Goal: Transaction & Acquisition: Purchase product/service

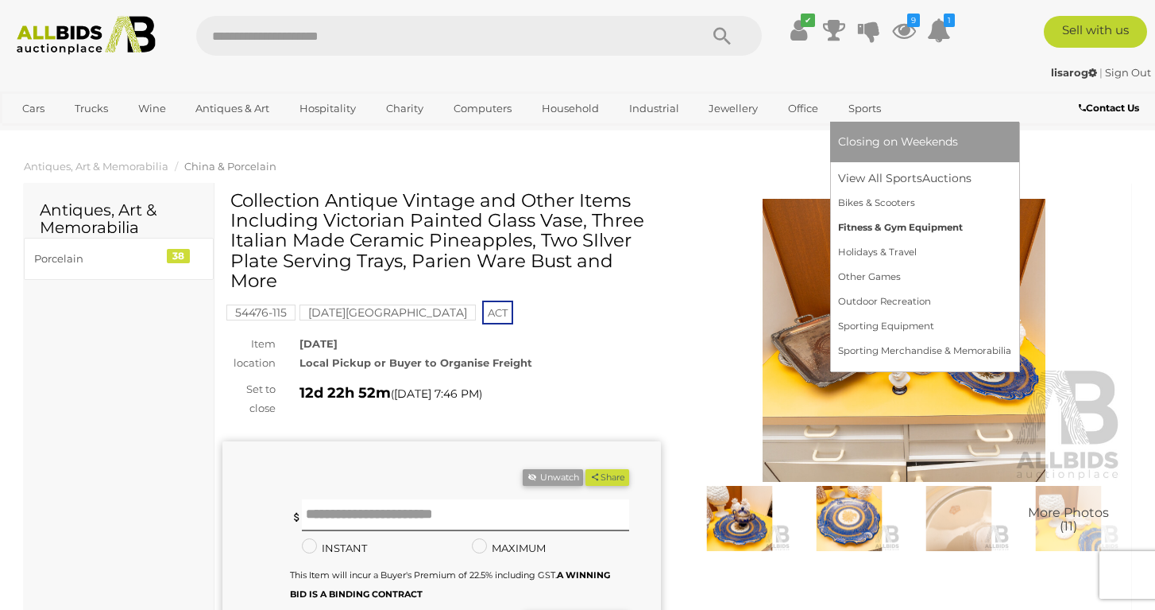
click at [857, 226] on link "Fitness & Gym Equipment" at bounding box center [924, 227] width 173 height 25
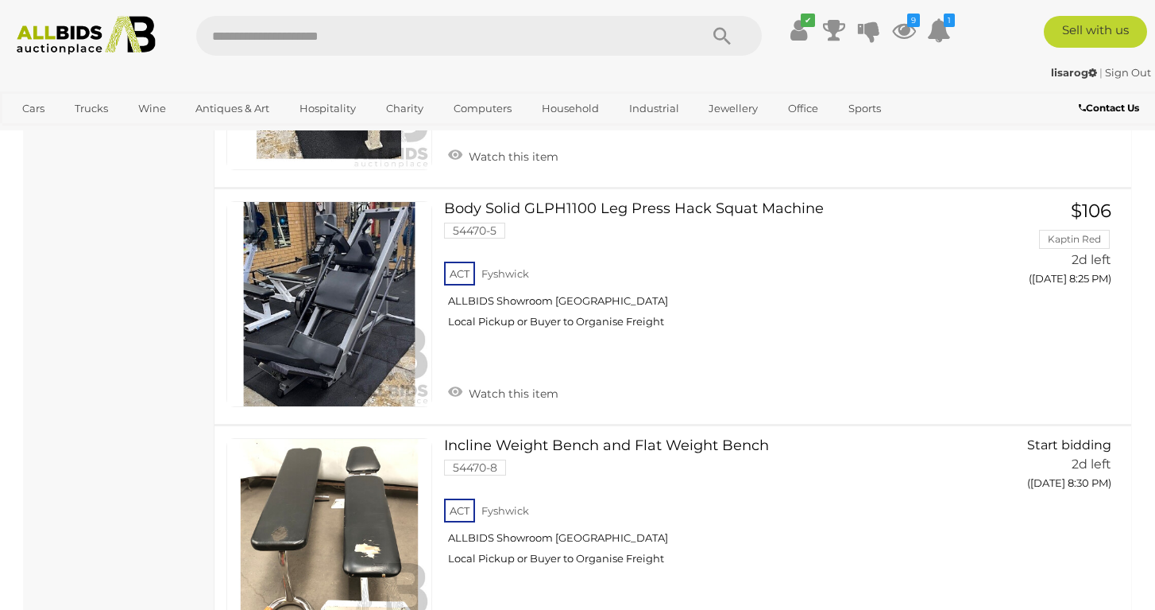
scroll to position [1492, 0]
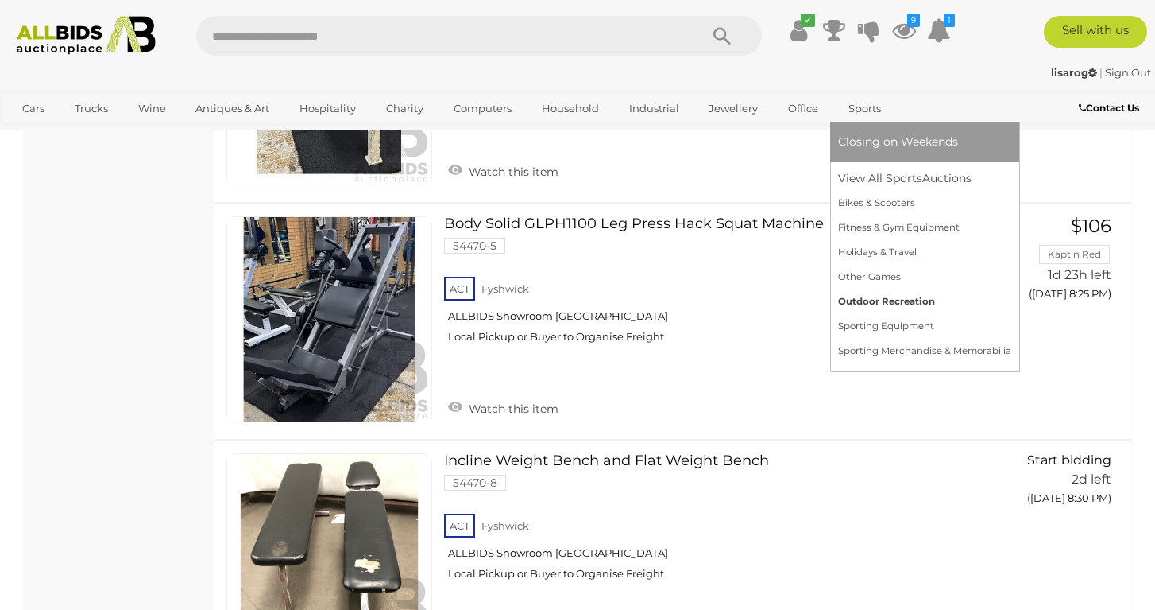
click at [861, 298] on link "Outdoor Recreation" at bounding box center [924, 301] width 173 height 25
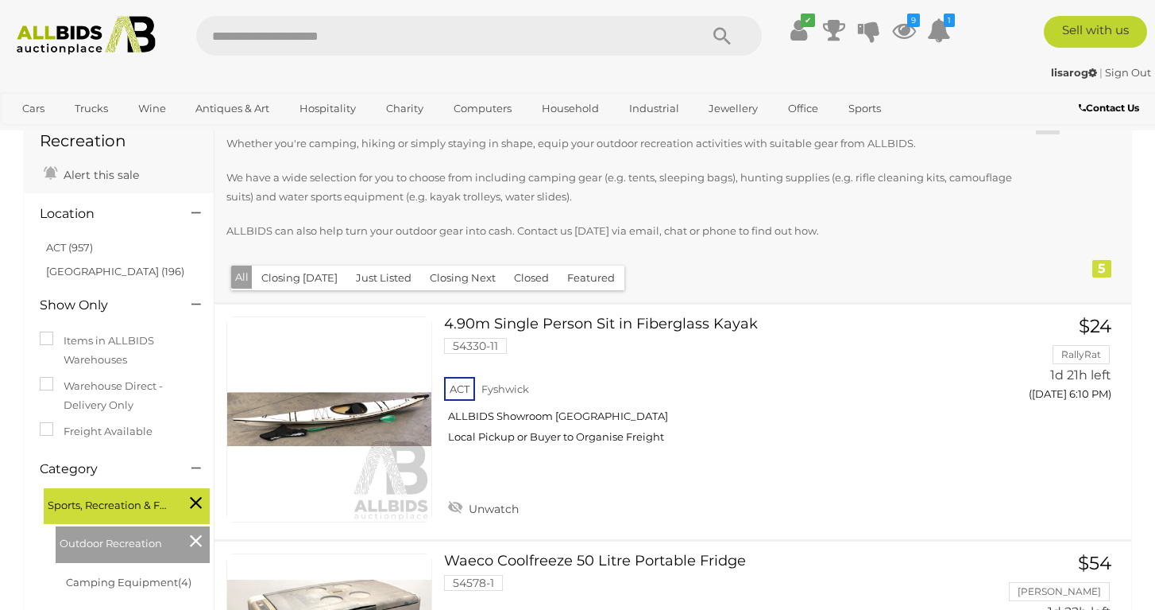
scroll to position [82, 0]
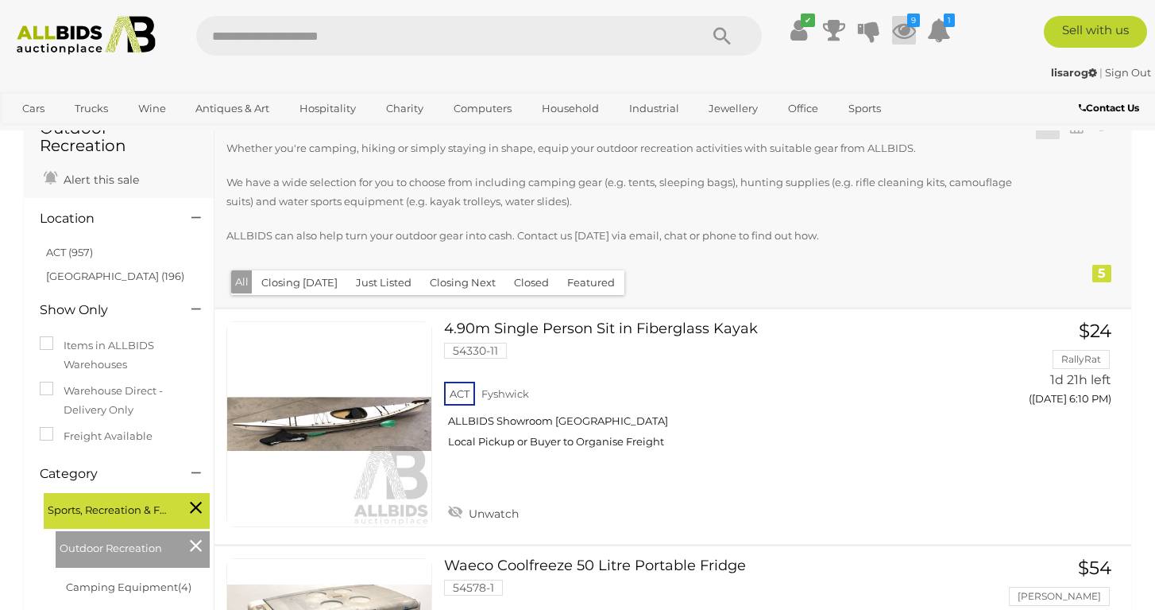
click at [905, 30] on icon at bounding box center [904, 30] width 24 height 29
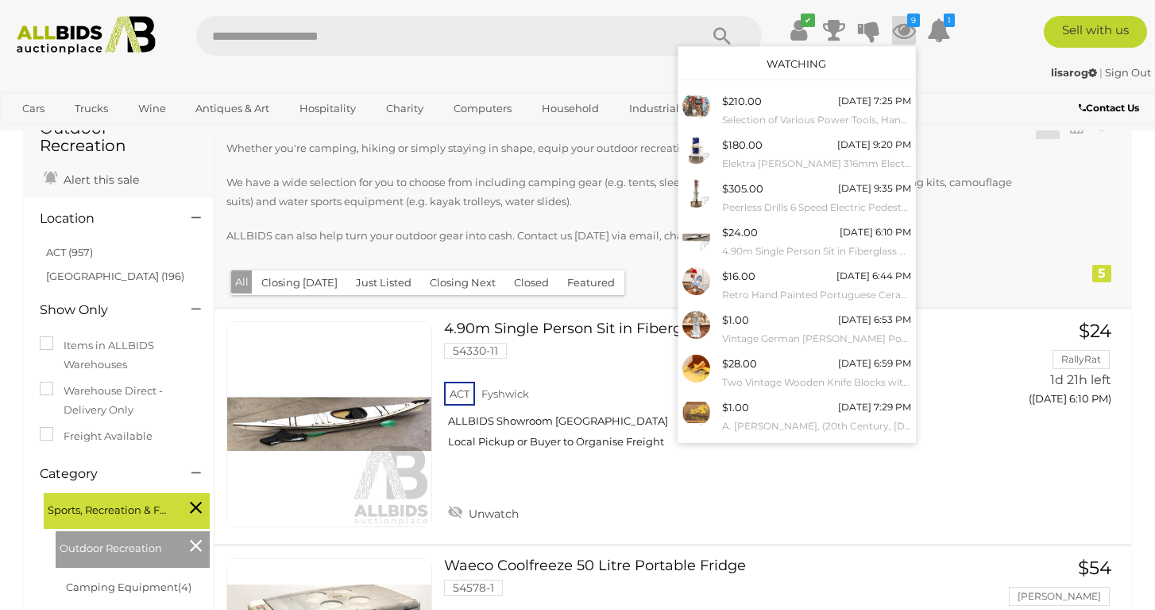
click at [977, 60] on div "lisarog | Sign Out lisarog | Sign Out" at bounding box center [577, 76] width 1155 height 32
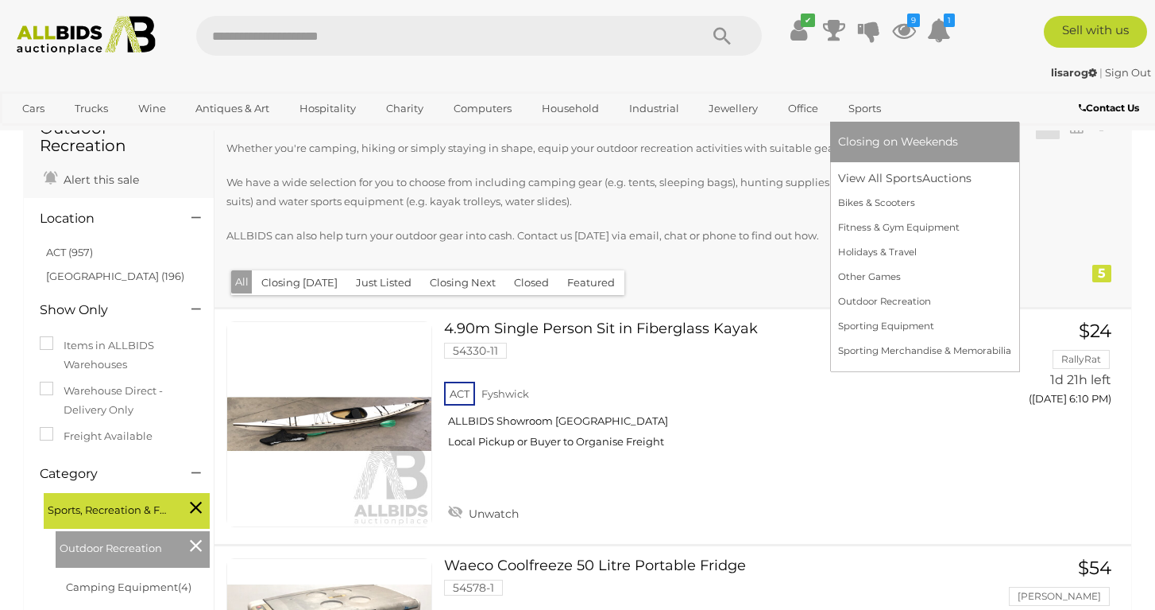
click at [859, 108] on link "Sports" at bounding box center [864, 108] width 53 height 26
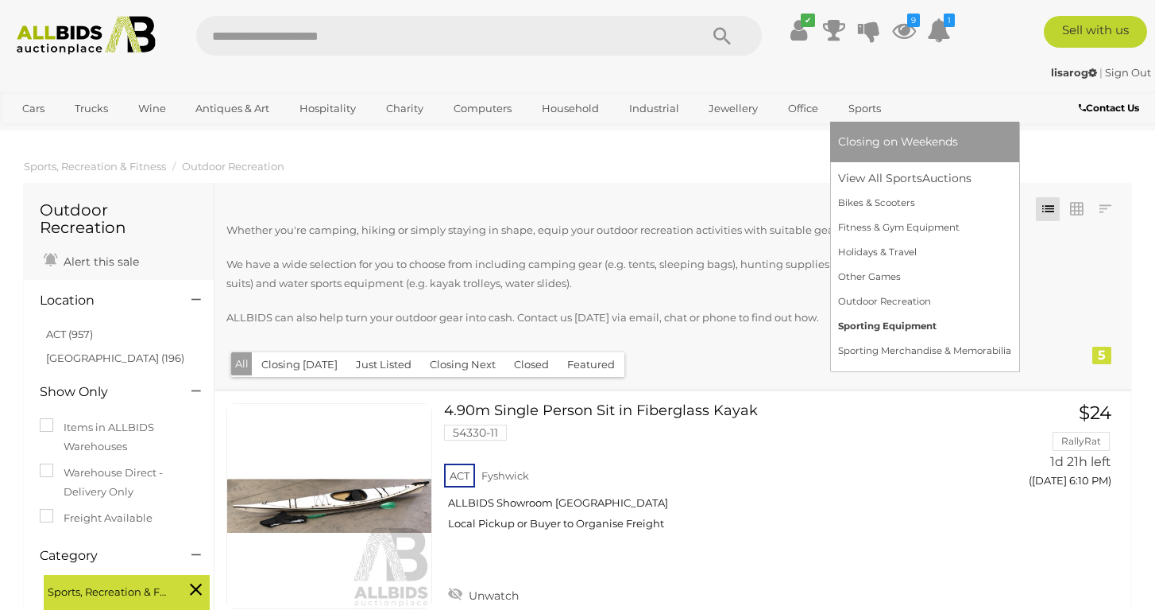
click at [873, 328] on link "Sporting Equipment" at bounding box center [924, 326] width 173 height 25
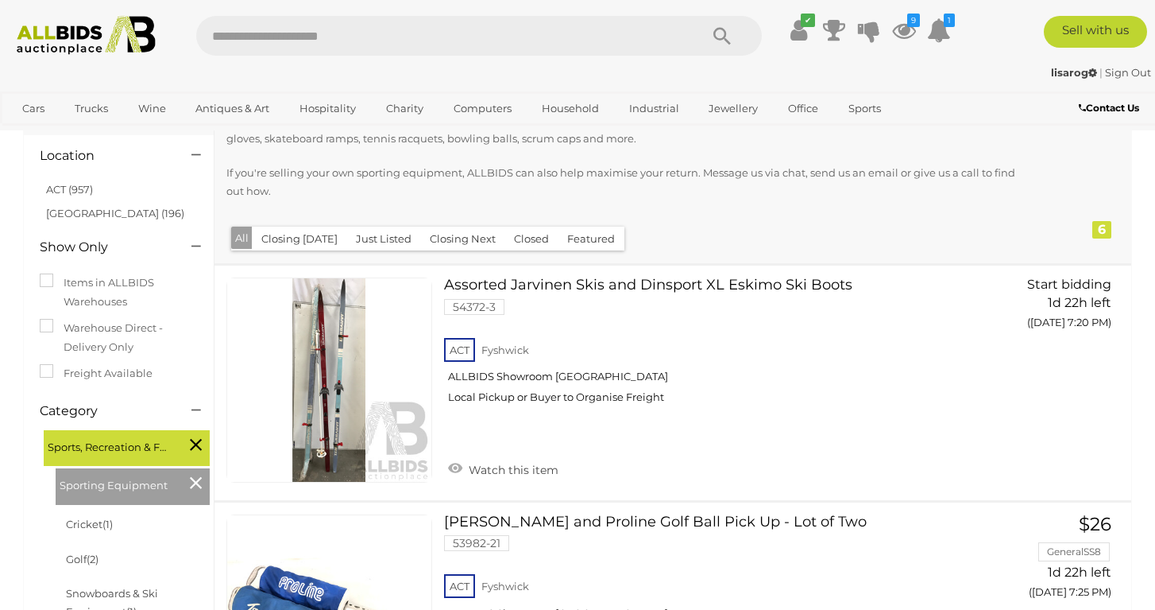
scroll to position [175, 0]
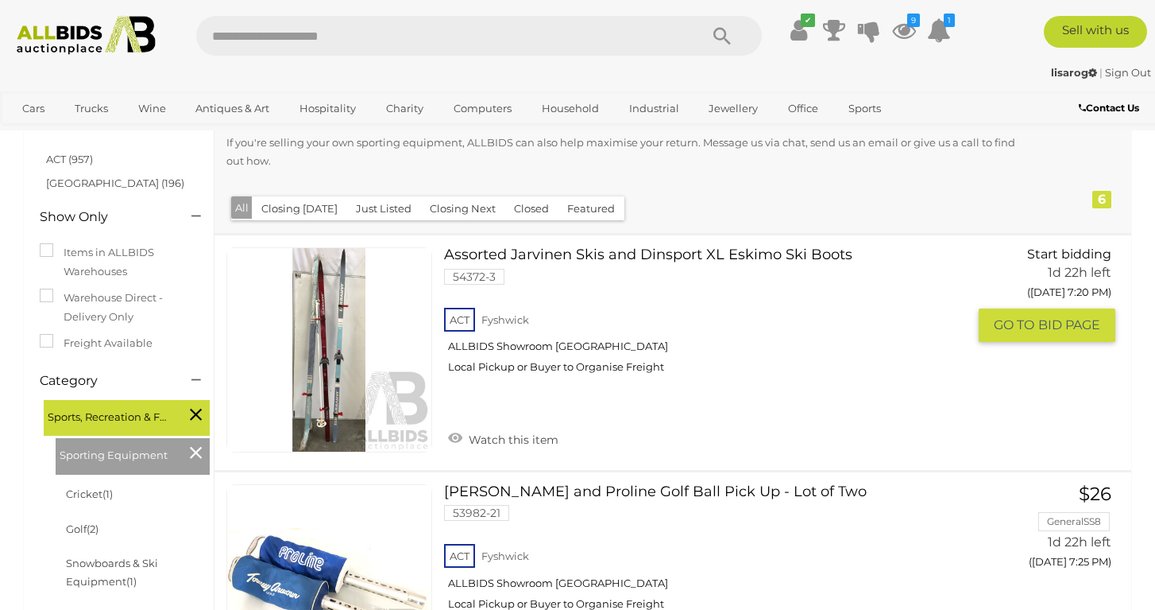
click at [508, 250] on link "Assorted Jarvinen Skis and Dinsport XL Eskimo Ski Boots 54372-3 ACT Fyshwick" at bounding box center [711, 316] width 511 height 139
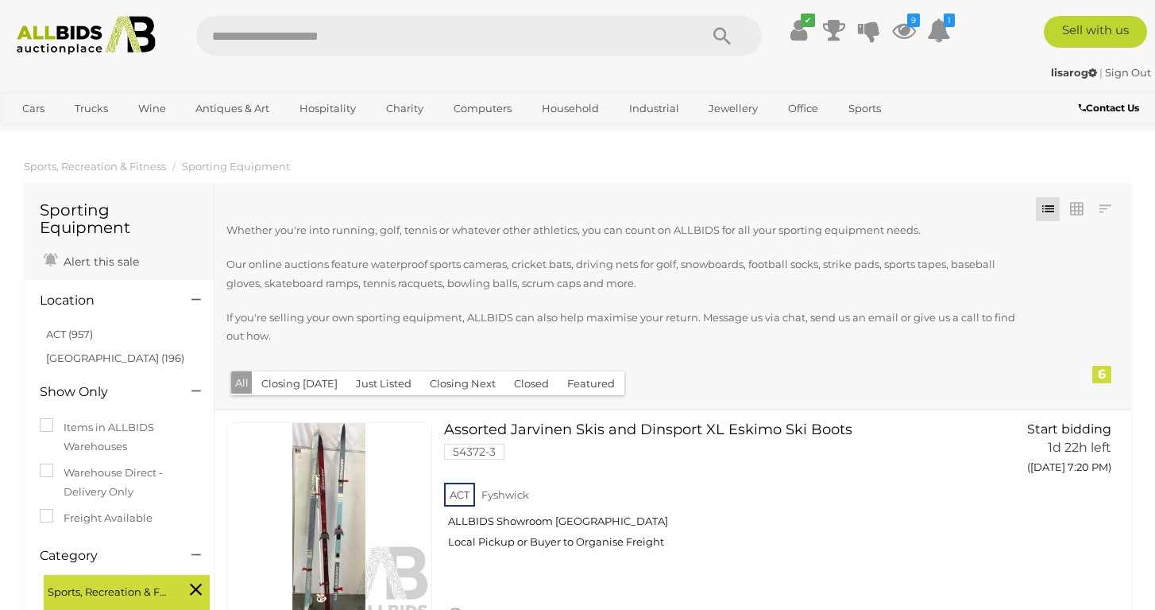
scroll to position [0, 0]
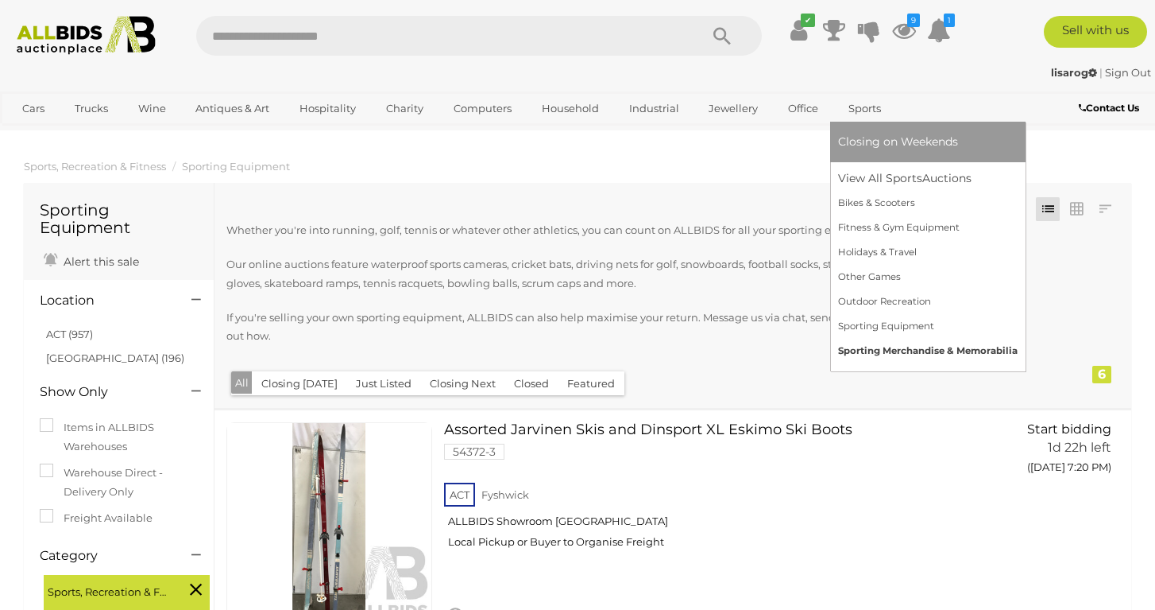
click at [849, 357] on link "Sporting Merchandise & Memorabilia" at bounding box center [928, 351] width 180 height 25
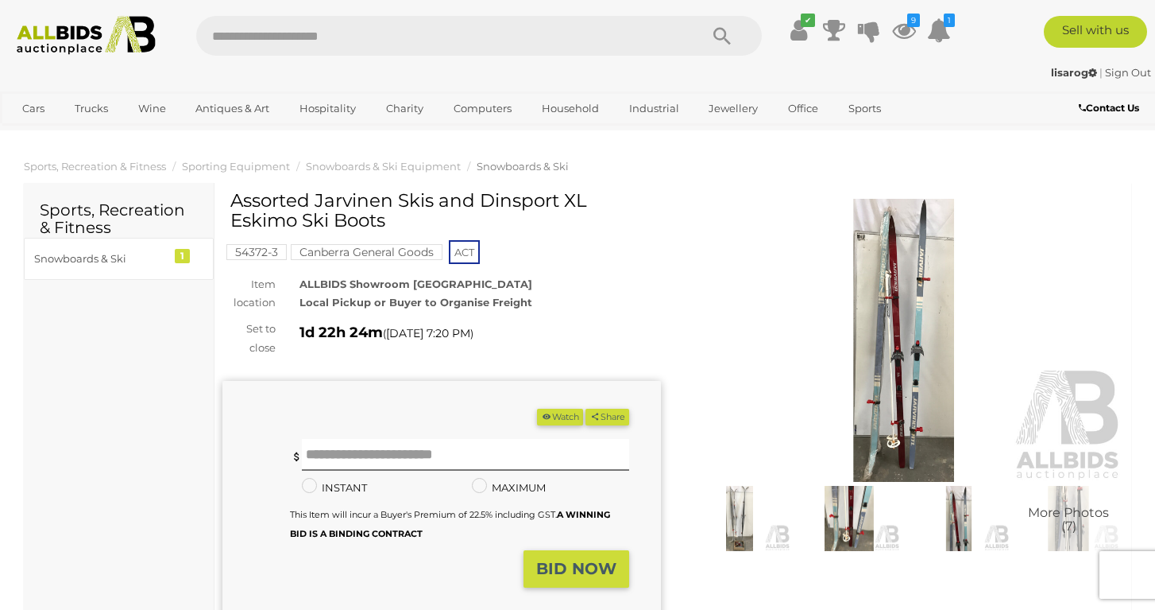
click at [904, 304] on img at bounding box center [904, 340] width 439 height 283
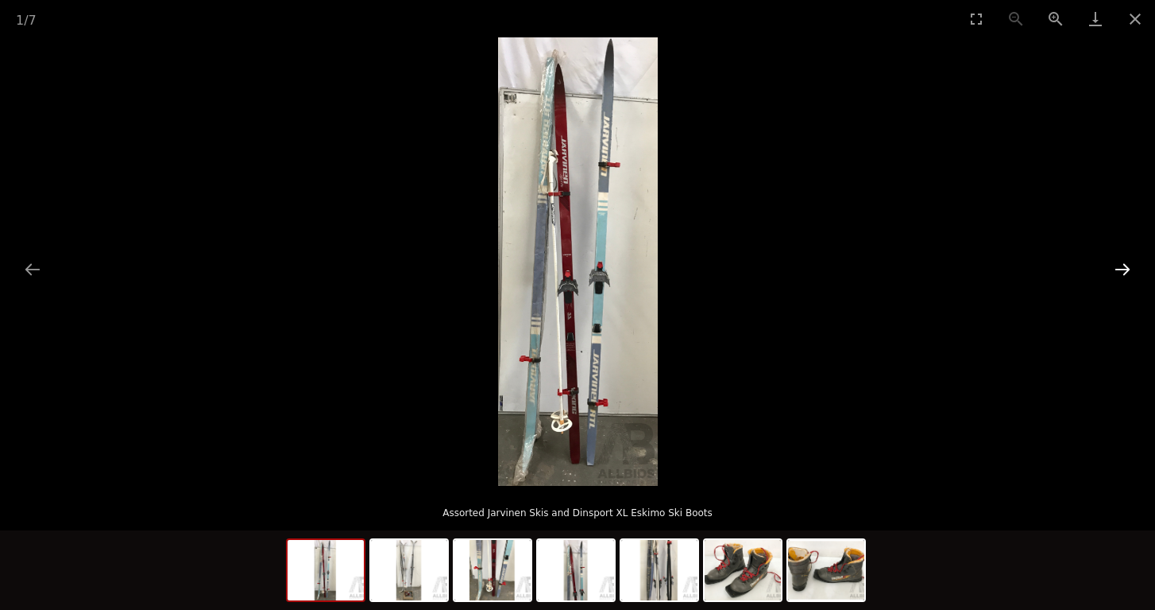
click at [1124, 274] on button "Next slide" at bounding box center [1122, 268] width 33 height 31
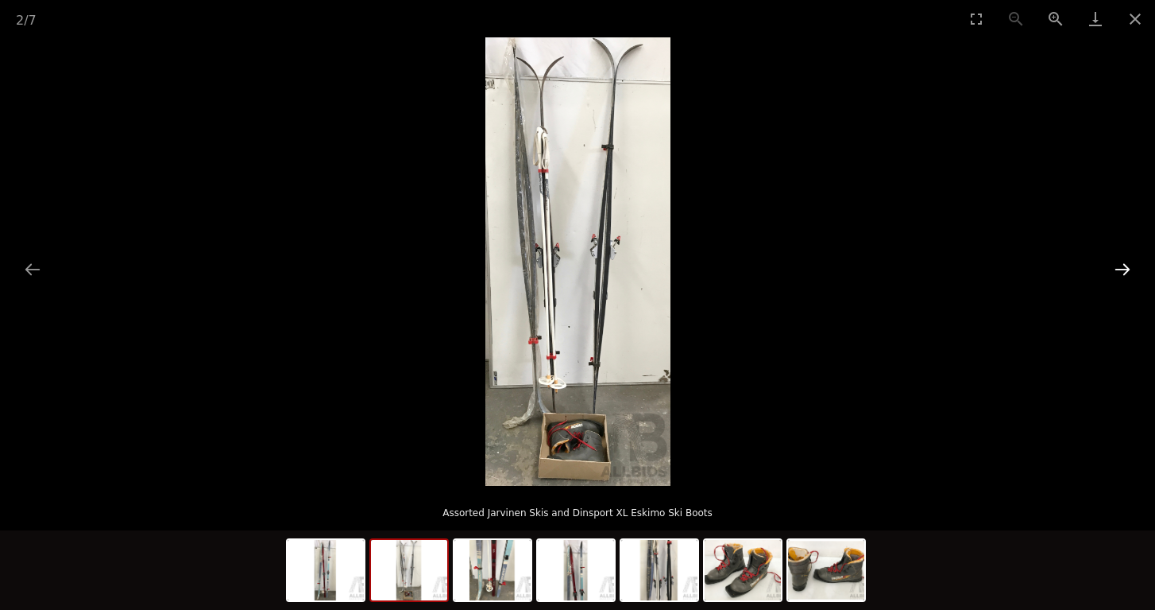
click at [1124, 274] on button "Next slide" at bounding box center [1122, 268] width 33 height 31
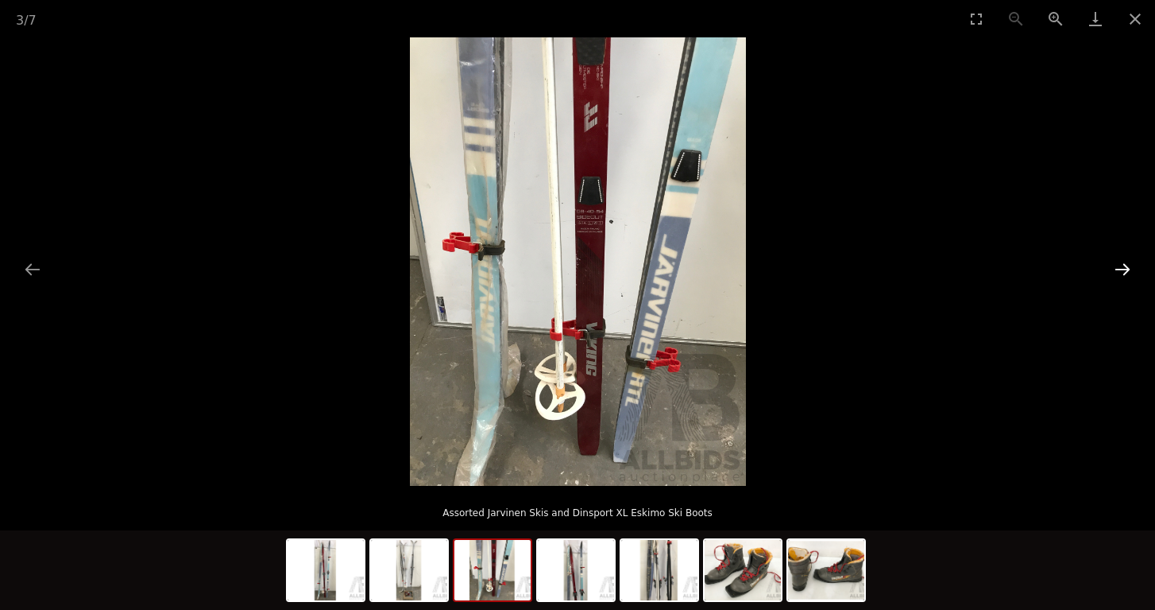
click at [1124, 273] on button "Next slide" at bounding box center [1122, 268] width 33 height 31
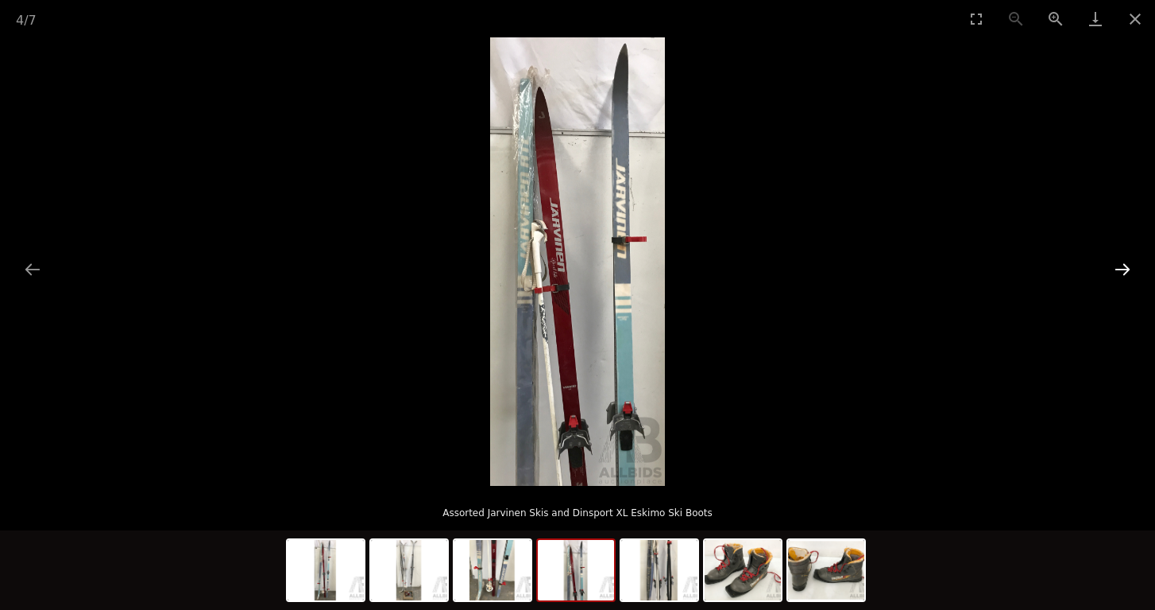
click at [1124, 273] on button "Next slide" at bounding box center [1122, 268] width 33 height 31
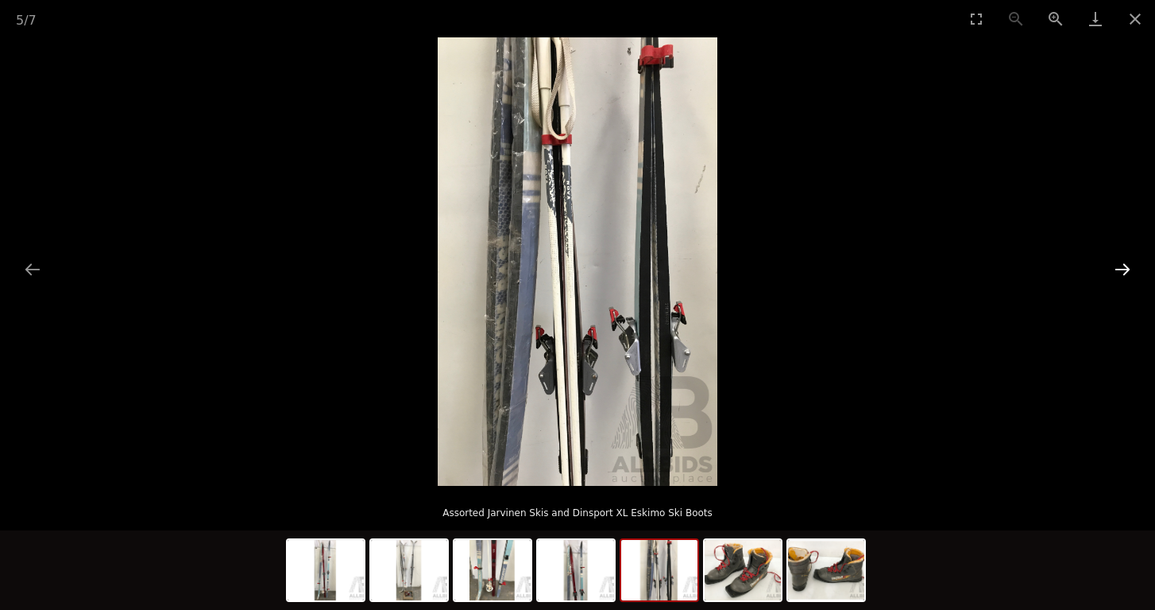
click at [1124, 273] on button "Next slide" at bounding box center [1122, 268] width 33 height 31
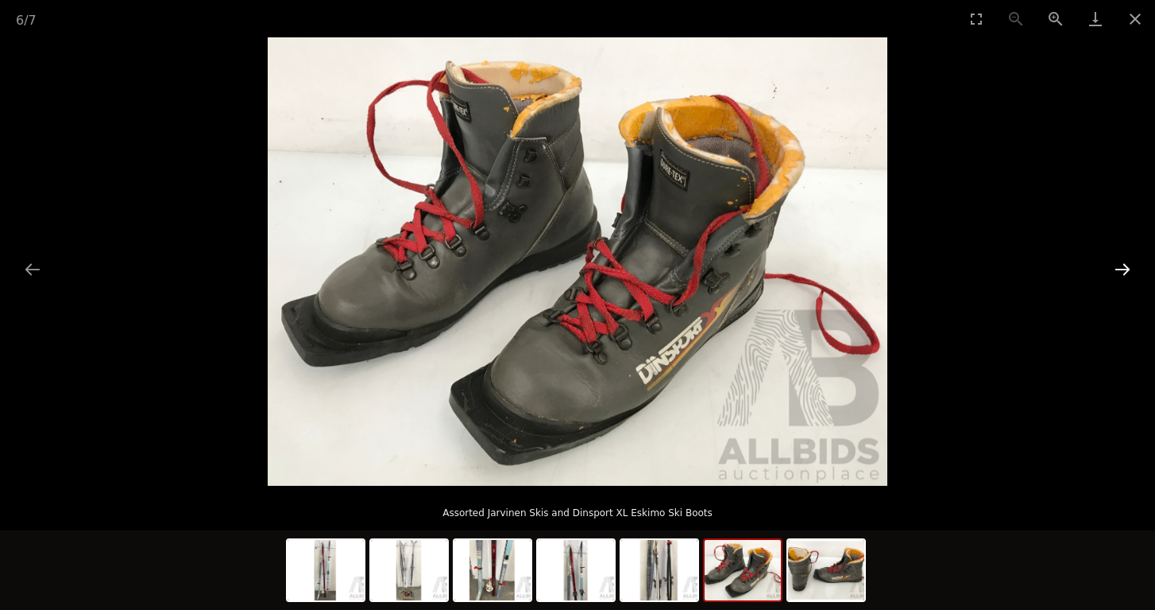
click at [1124, 273] on button "Next slide" at bounding box center [1122, 268] width 33 height 31
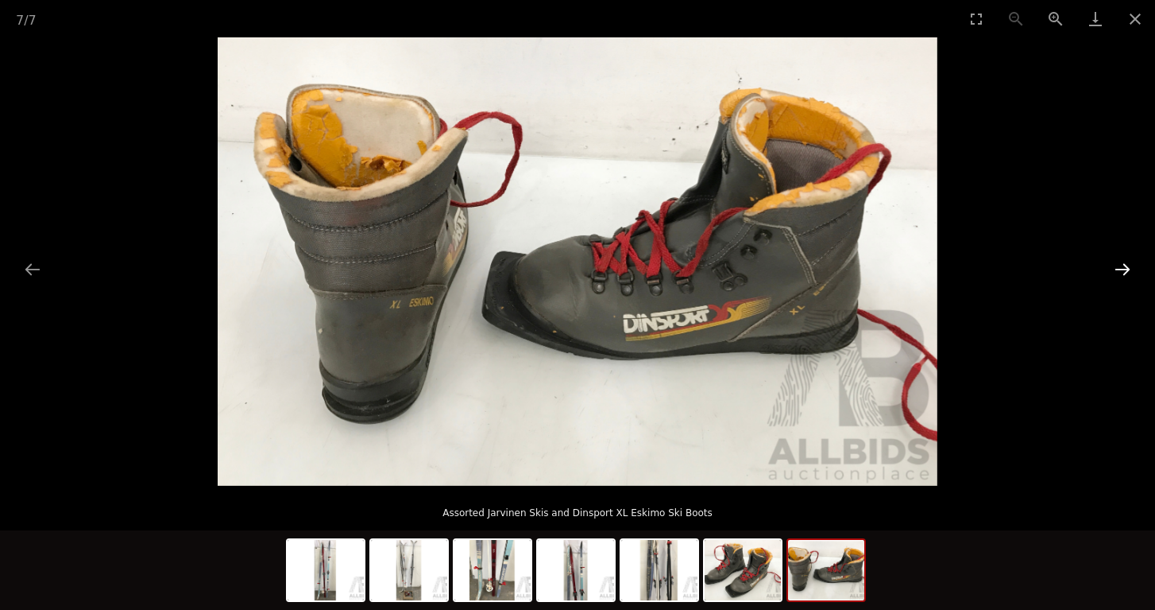
click at [1124, 273] on button "Next slide" at bounding box center [1122, 268] width 33 height 31
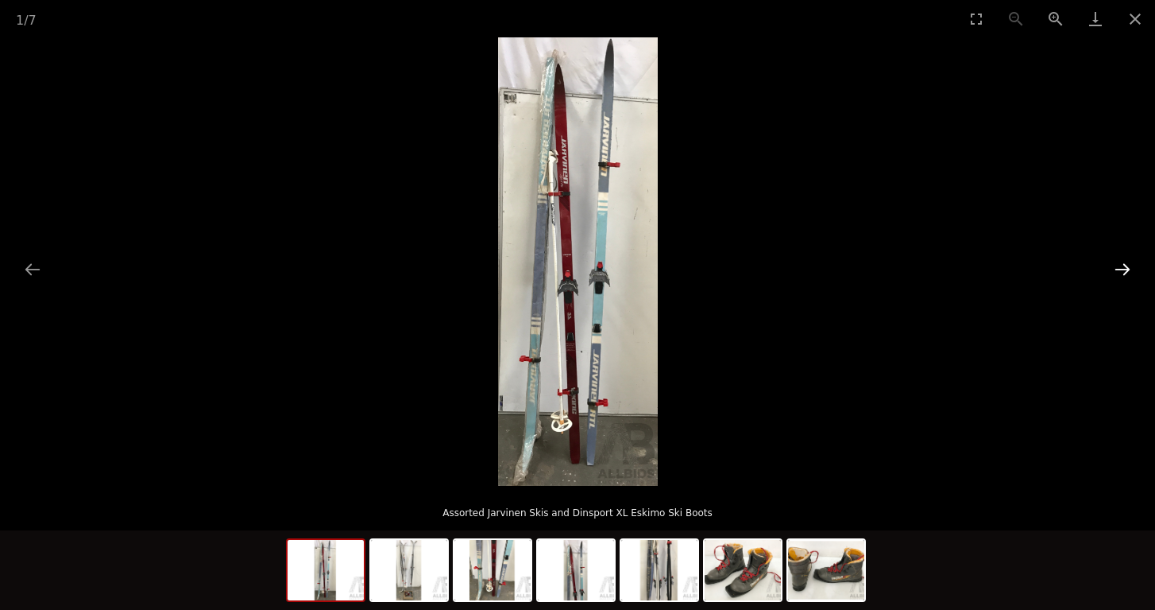
click at [1124, 273] on button "Next slide" at bounding box center [1122, 268] width 33 height 31
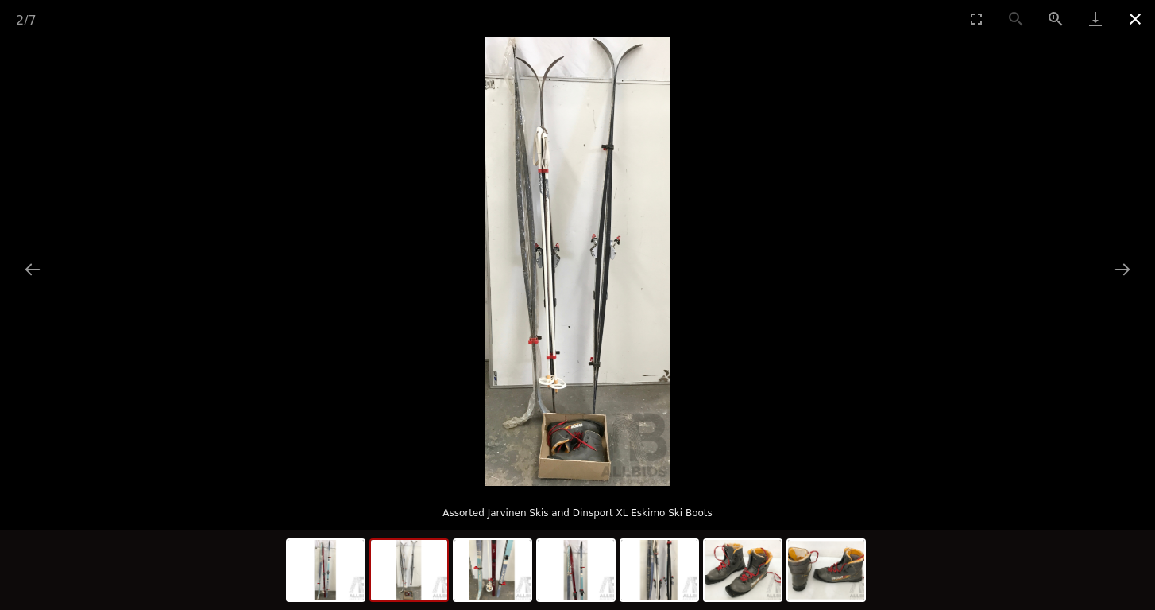
click at [1134, 17] on button "Close gallery" at bounding box center [1136, 18] width 40 height 37
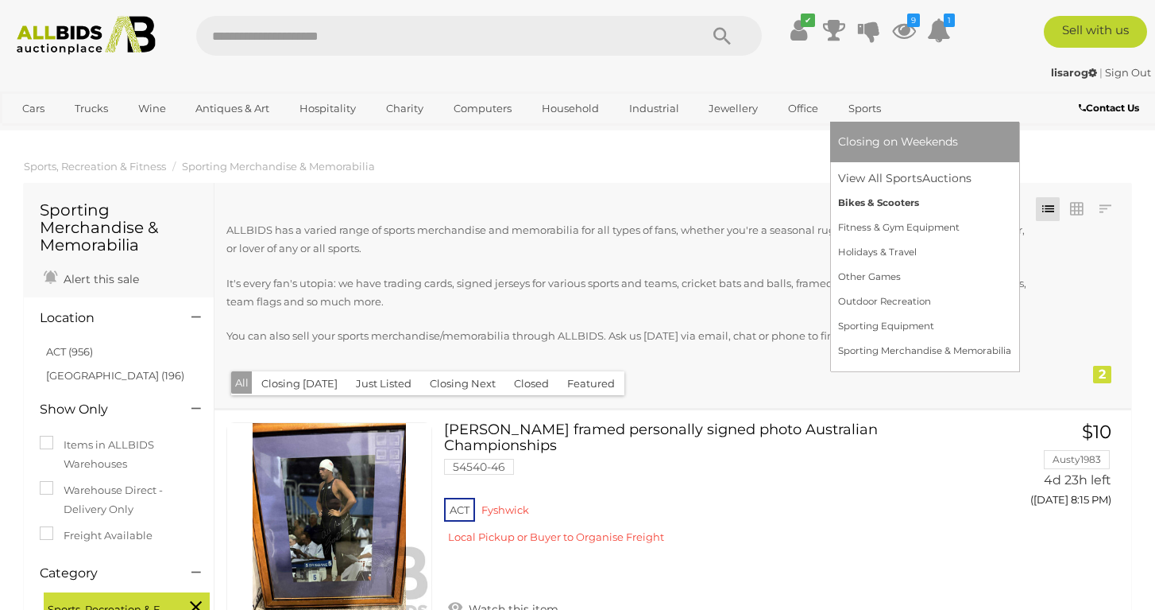
click at [856, 194] on link "Bikes & Scooters" at bounding box center [924, 203] width 173 height 25
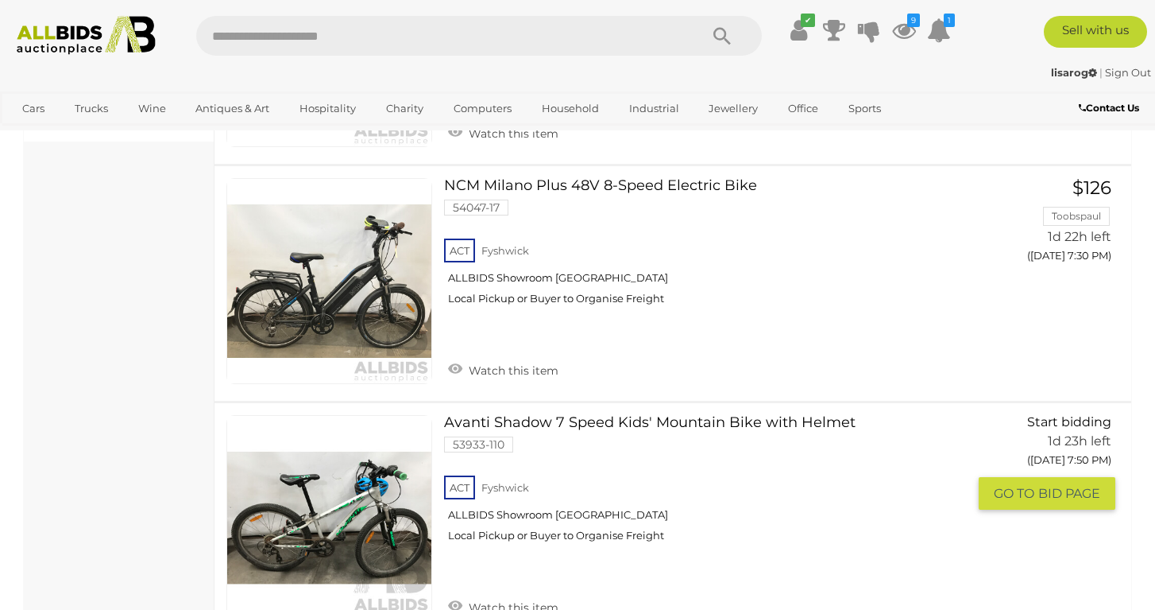
scroll to position [981, 0]
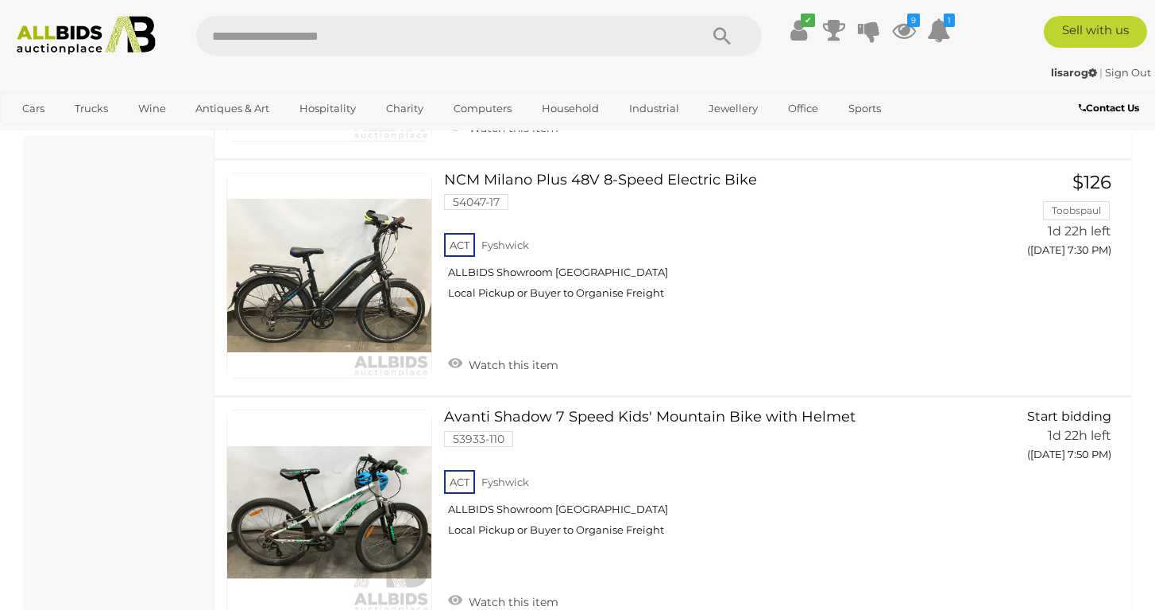
click at [888, 29] on ul "✔ Your account is up to date Transaction History Current Bids" at bounding box center [866, 30] width 184 height 29
click at [897, 29] on icon at bounding box center [904, 30] width 24 height 29
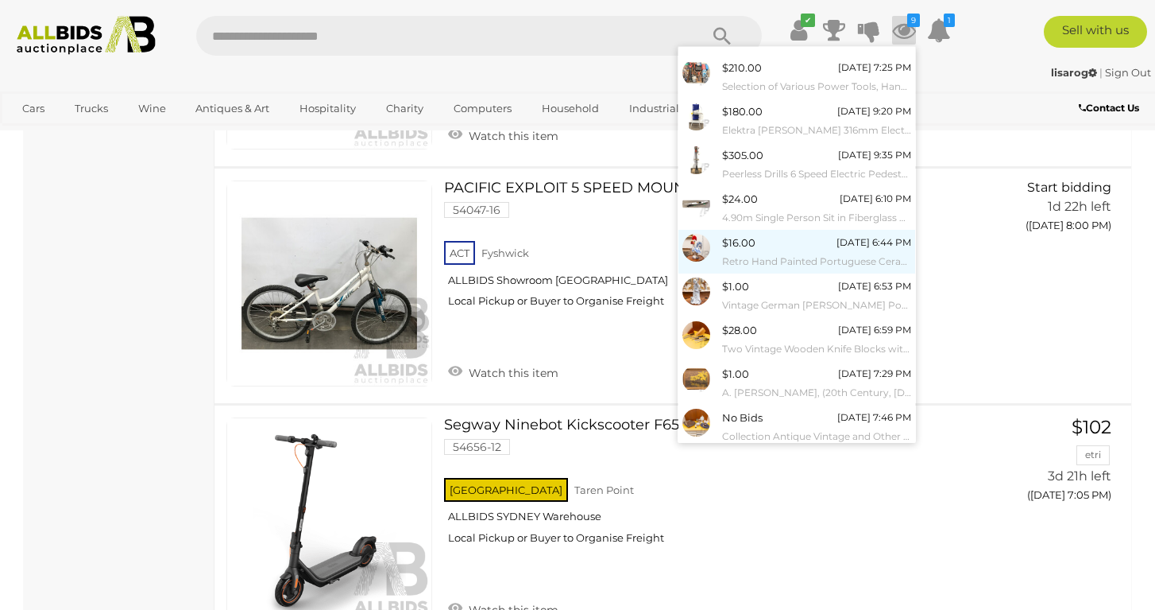
scroll to position [60, 0]
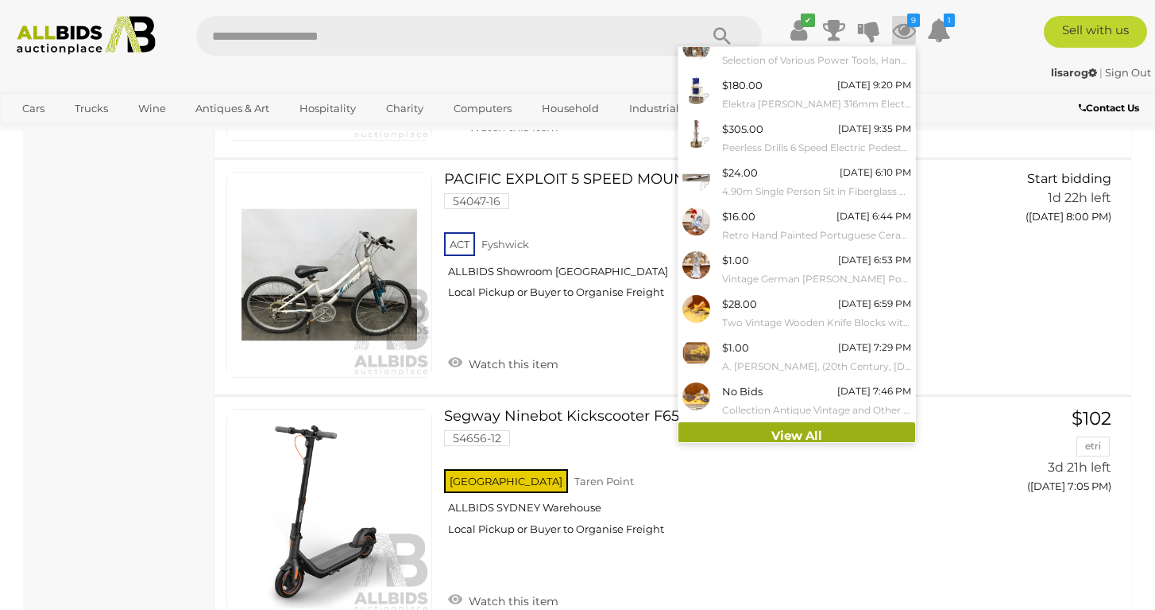
click at [785, 430] on link "View All" at bounding box center [797, 436] width 237 height 28
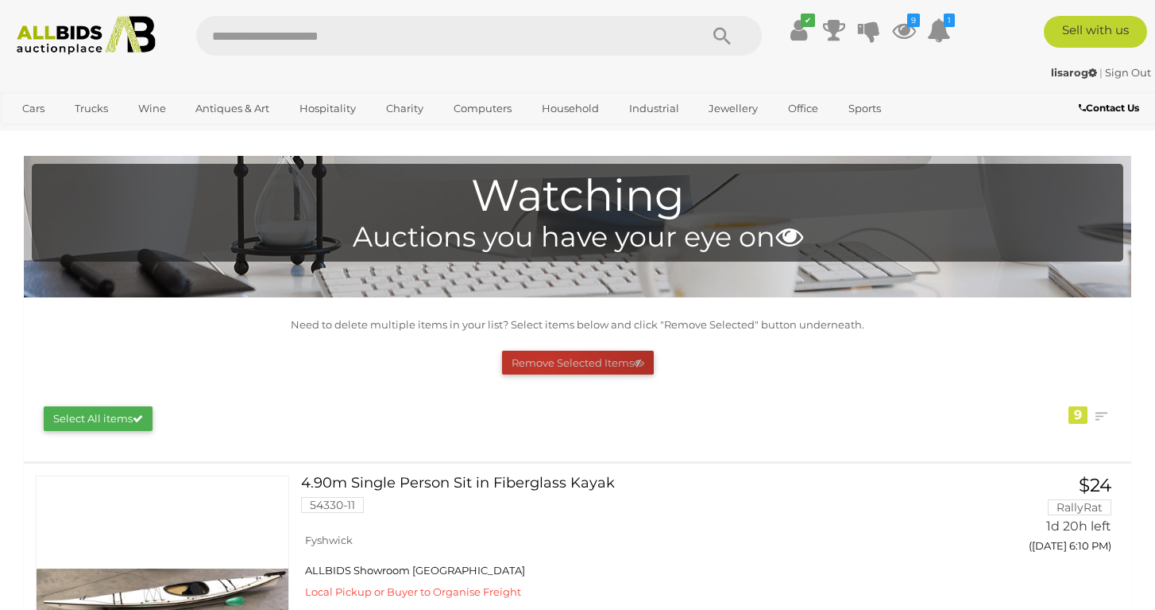
click at [540, 368] on button "Remove Selected Items" at bounding box center [578, 362] width 152 height 25
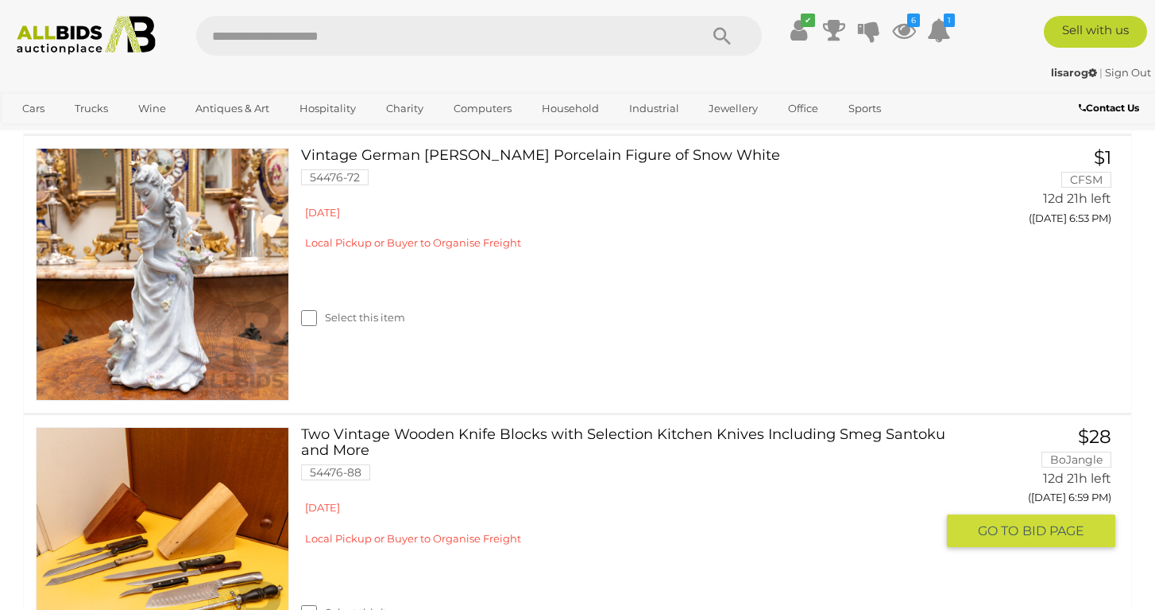
scroll to position [985, 0]
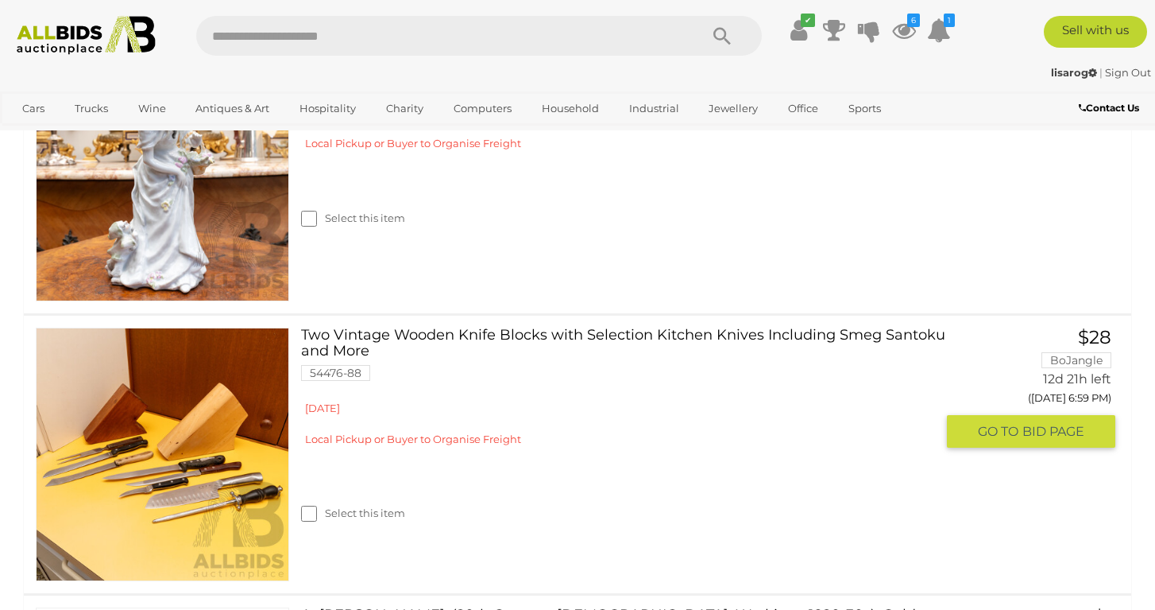
click at [181, 459] on link at bounding box center [162, 453] width 253 height 253
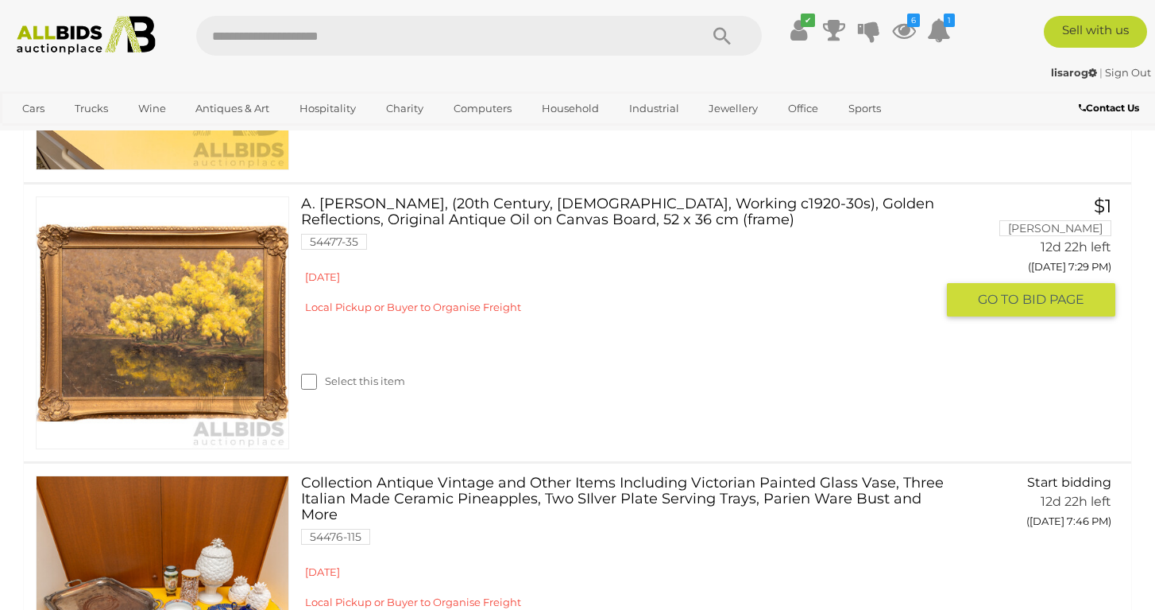
scroll to position [1484, 0]
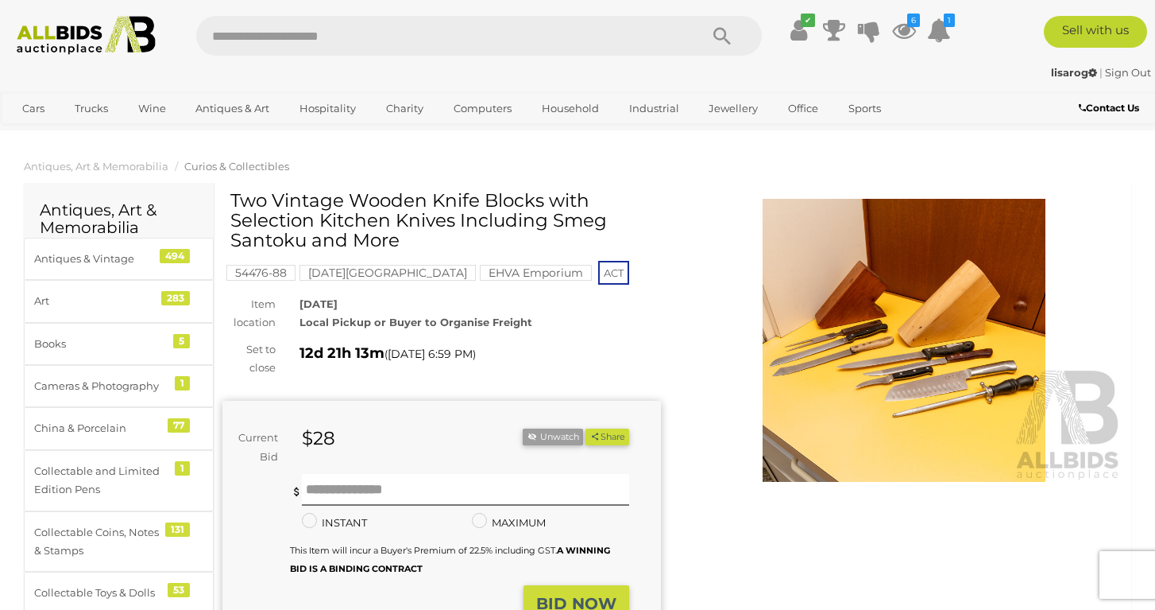
click at [851, 356] on img at bounding box center [904, 340] width 439 height 283
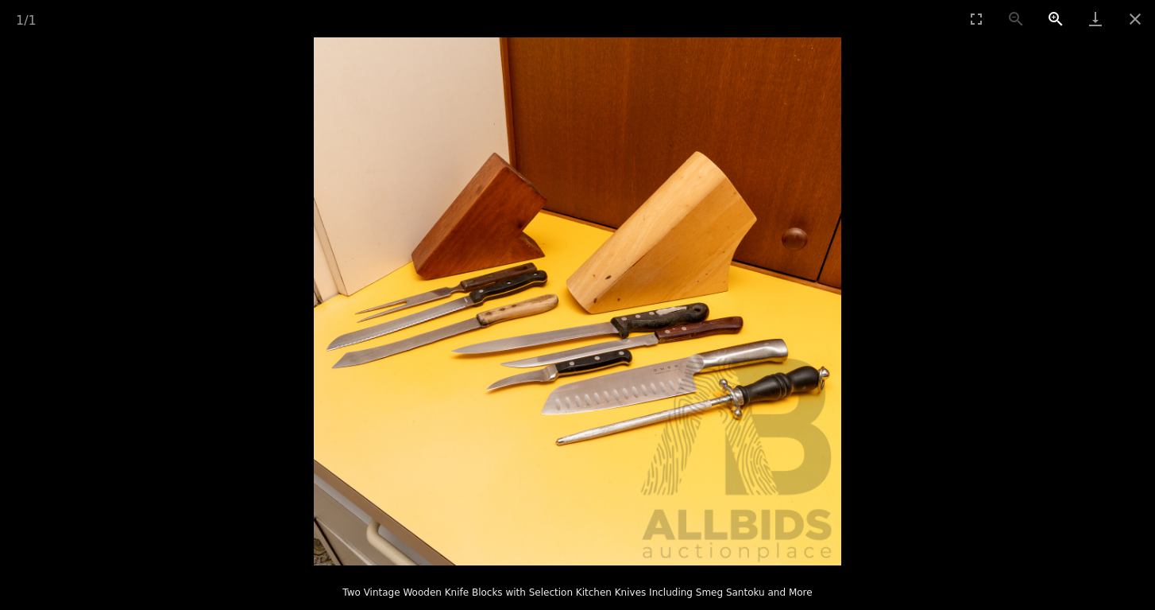
click at [1050, 14] on button "Zoom in" at bounding box center [1056, 18] width 40 height 37
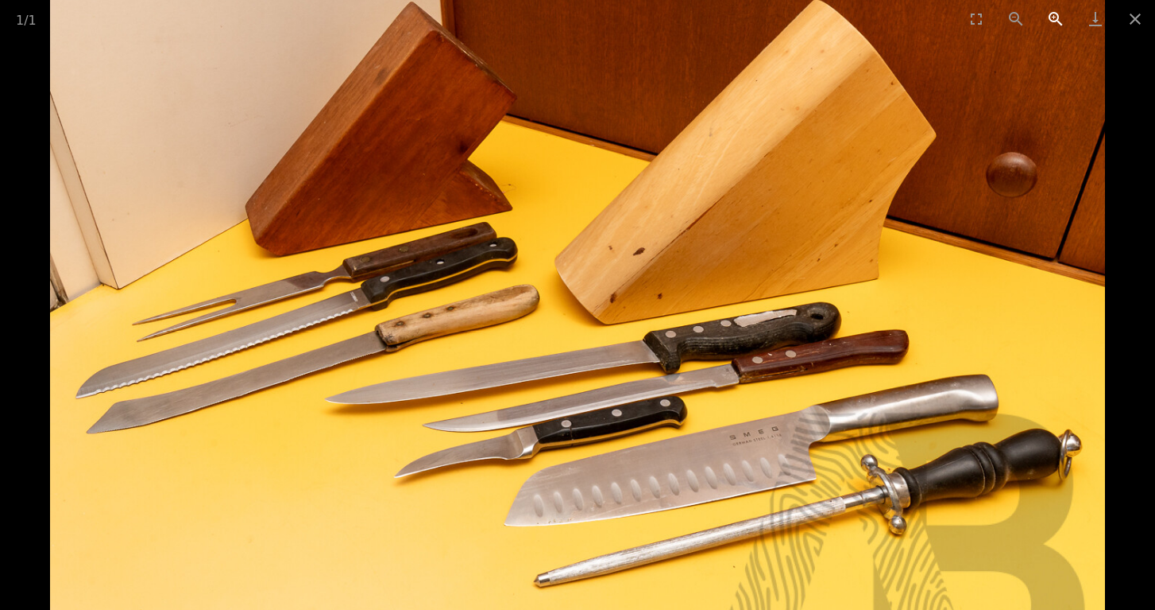
click at [1050, 14] on button "Zoom in" at bounding box center [1056, 18] width 40 height 37
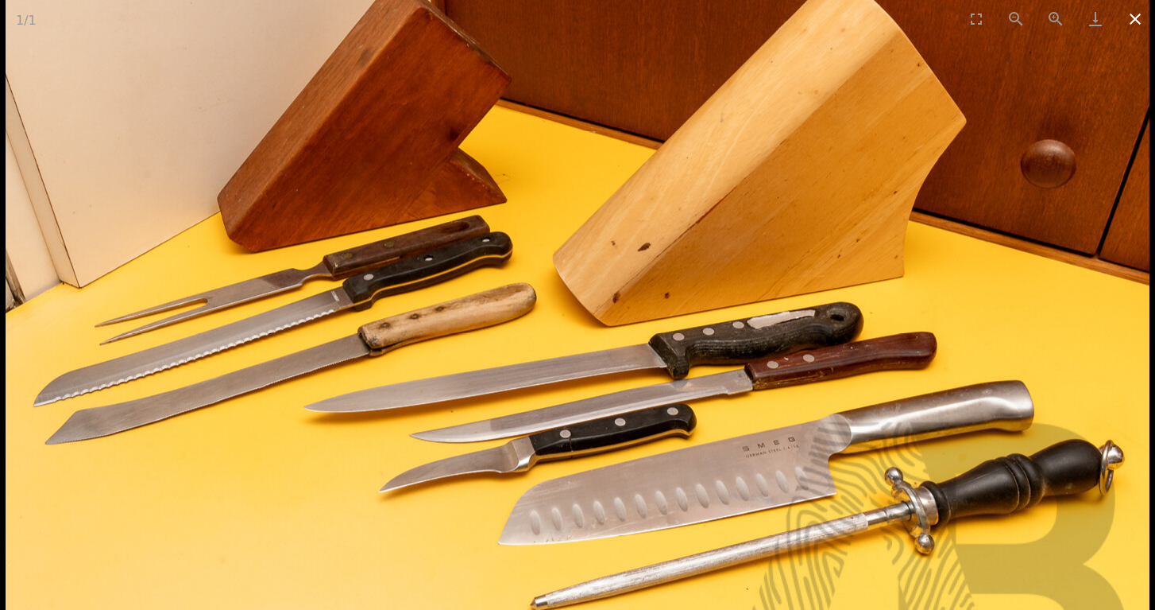
click at [1136, 24] on button "Close gallery" at bounding box center [1136, 18] width 40 height 37
